Goal: Transaction & Acquisition: Purchase product/service

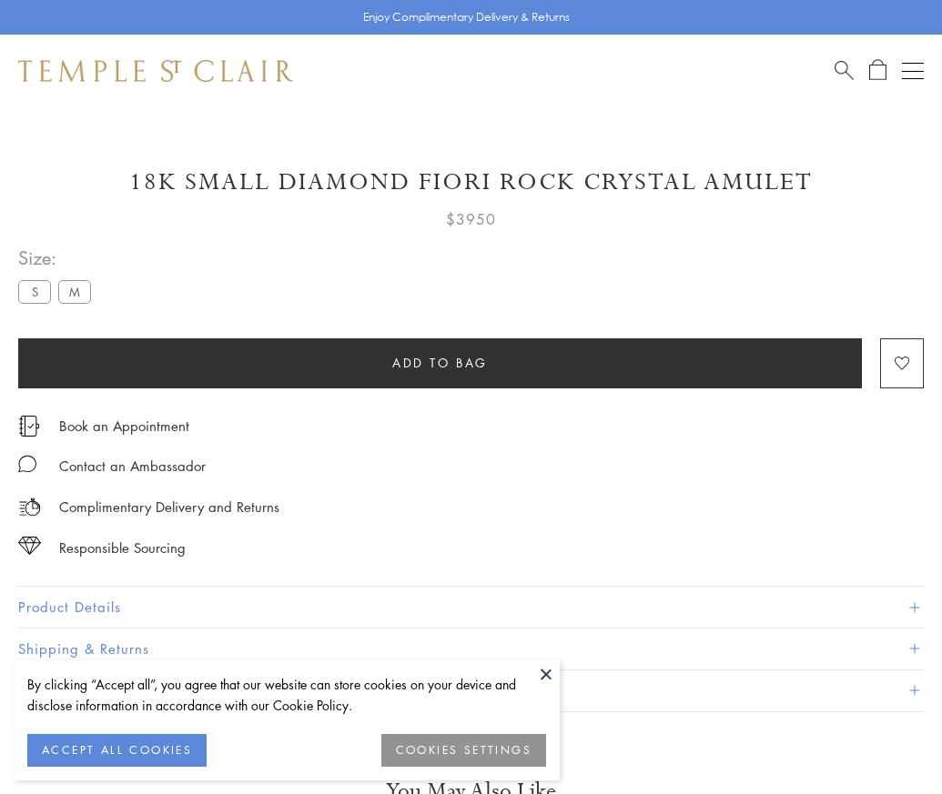
scroll to position [78, 0]
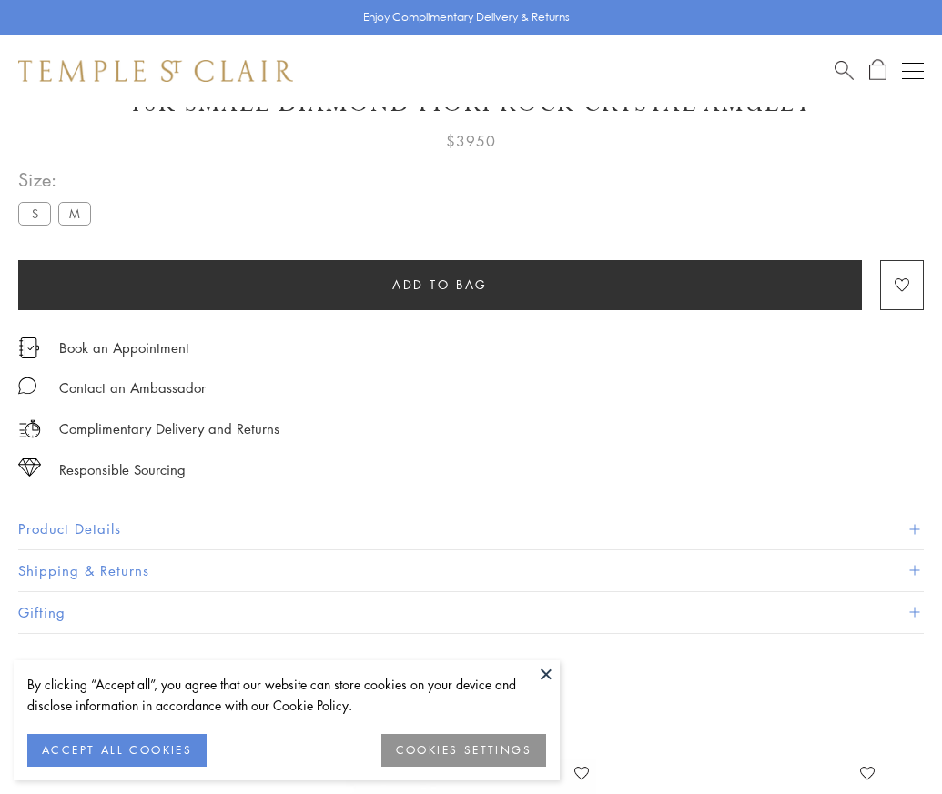
click at [439, 284] on span "Add to bag" at bounding box center [440, 285] width 96 height 20
